Goal: Information Seeking & Learning: Get advice/opinions

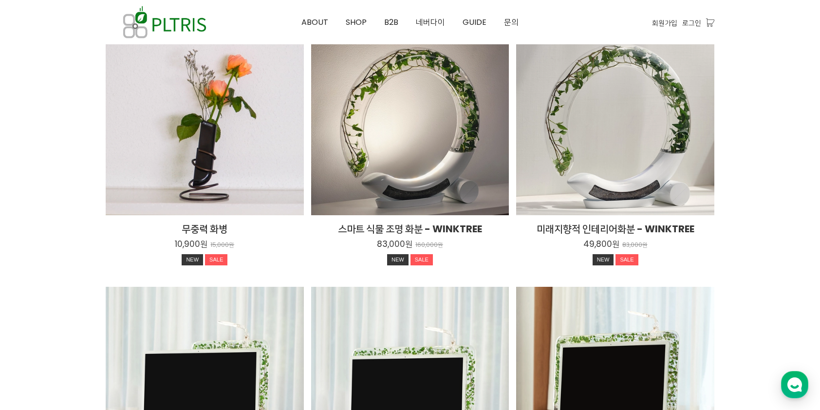
scroll to position [1460, 0]
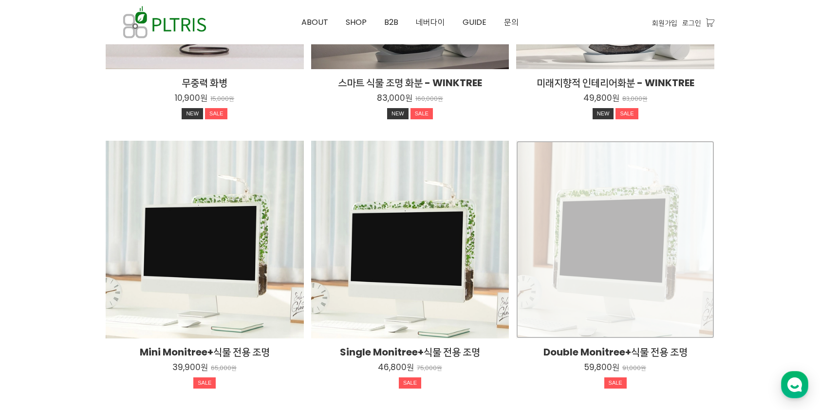
click at [634, 209] on div "Double Monitree+식물 전용 조명 59,800원 91,000원 SALE TIME SALE" at bounding box center [615, 240] width 198 height 198
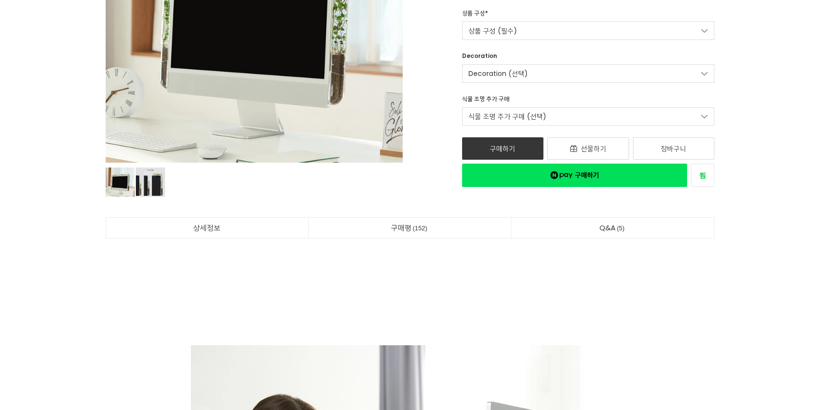
scroll to position [292, 0]
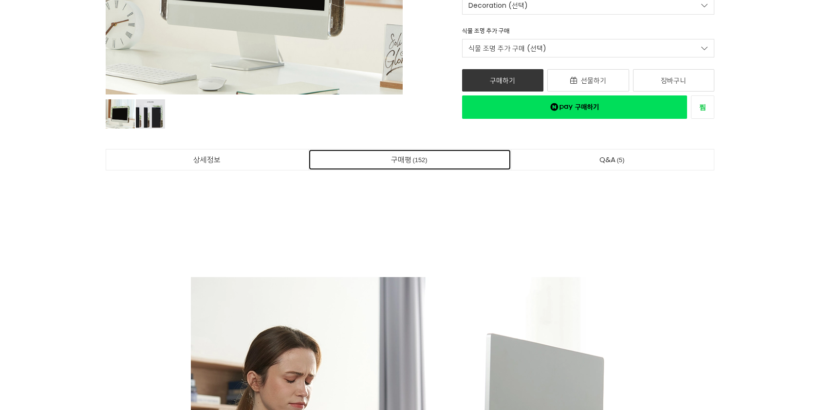
click at [411, 161] on span "152" at bounding box center [420, 160] width 18 height 10
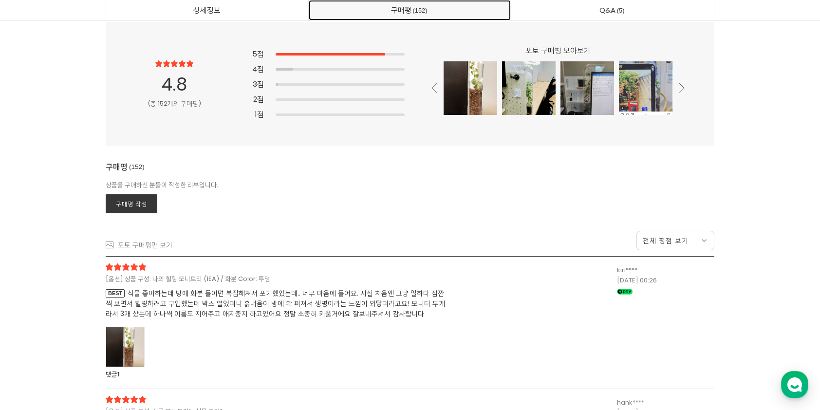
scroll to position [25509, 0]
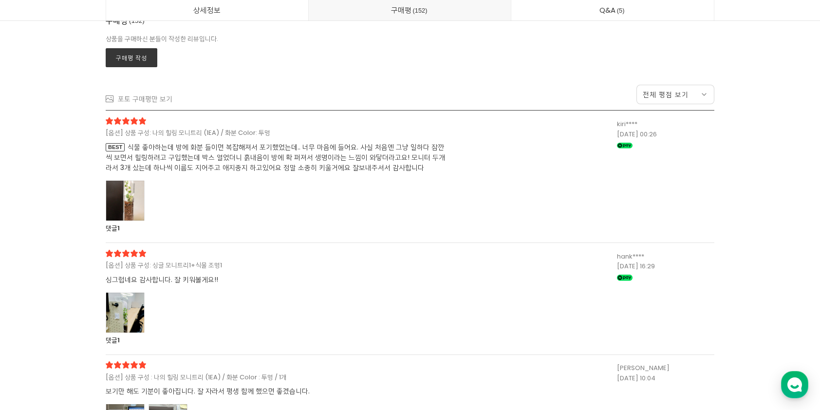
click at [124, 186] on div at bounding box center [125, 201] width 39 height 40
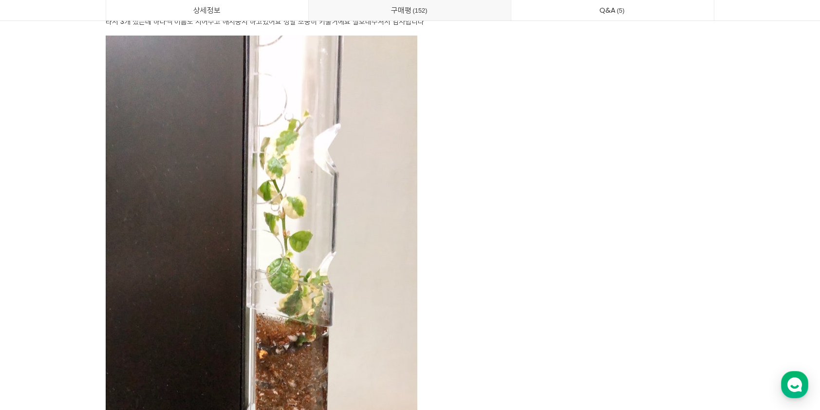
scroll to position [25947, 0]
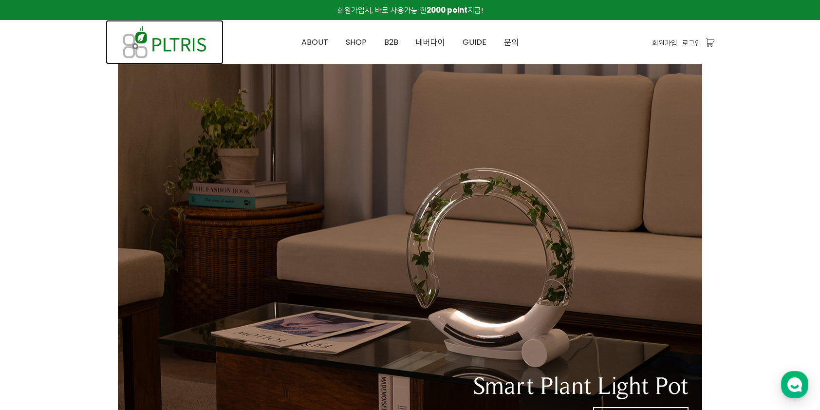
click at [174, 32] on img at bounding box center [165, 42] width 118 height 44
